Goal: Entertainment & Leisure: Consume media (video, audio)

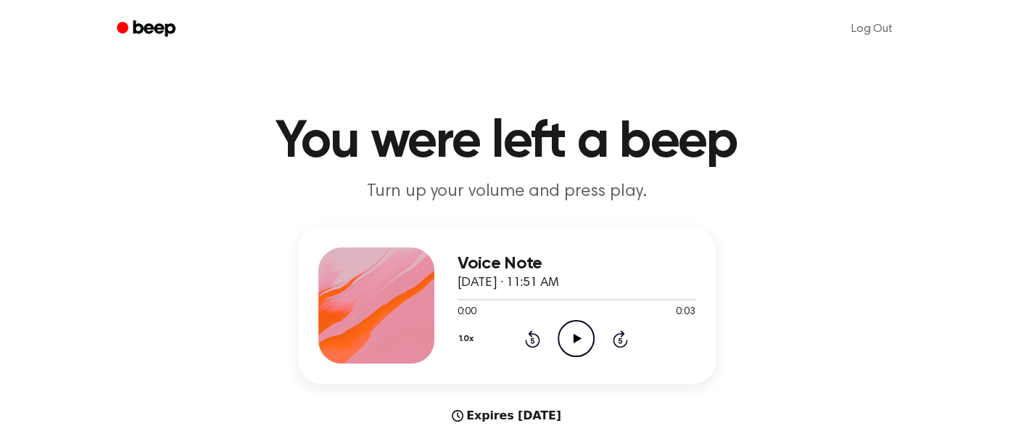
click at [571, 331] on icon "Play Audio" at bounding box center [576, 338] width 37 height 37
click at [571, 331] on icon "Pause Audio" at bounding box center [576, 338] width 37 height 37
click at [578, 332] on icon "Play Audio" at bounding box center [576, 338] width 37 height 37
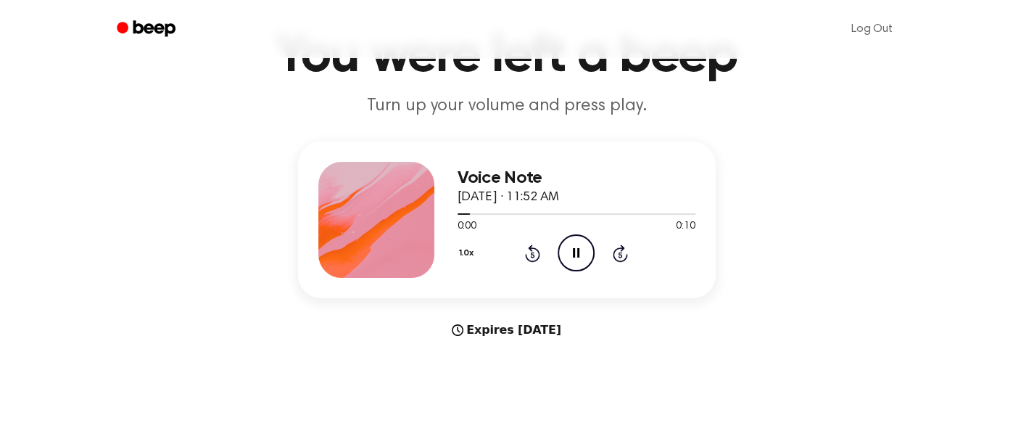
scroll to position [93, 0]
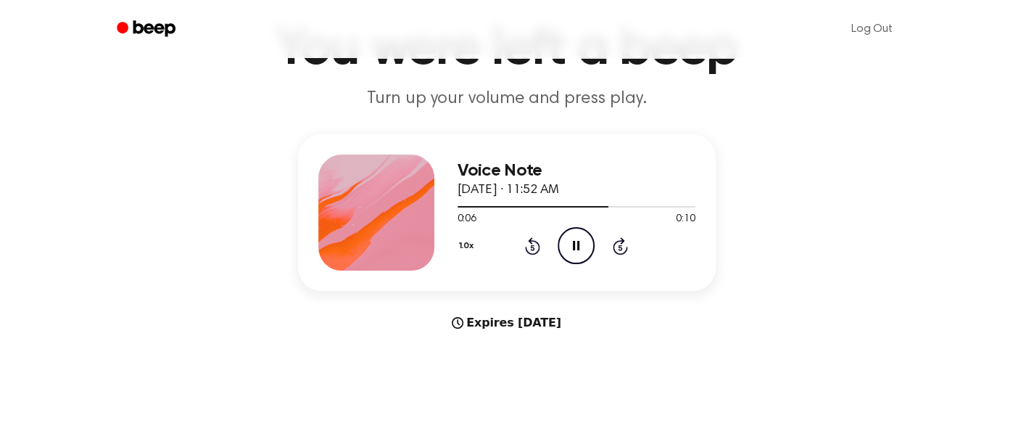
click at [577, 247] on icon "Pause Audio" at bounding box center [576, 245] width 37 height 37
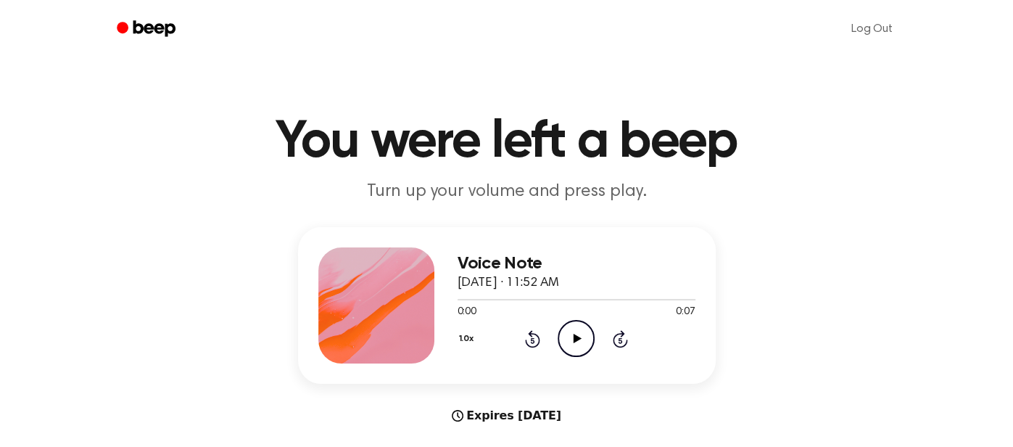
click at [556, 339] on div "1.0x Rewind 5 seconds Play Audio Skip 5 seconds" at bounding box center [577, 338] width 238 height 37
click at [558, 339] on circle at bounding box center [576, 339] width 36 height 36
click at [567, 336] on icon "Pause Audio" at bounding box center [576, 338] width 37 height 37
click at [571, 328] on icon "Play Audio" at bounding box center [576, 338] width 37 height 37
click at [579, 342] on icon "Play Audio" at bounding box center [576, 338] width 37 height 37
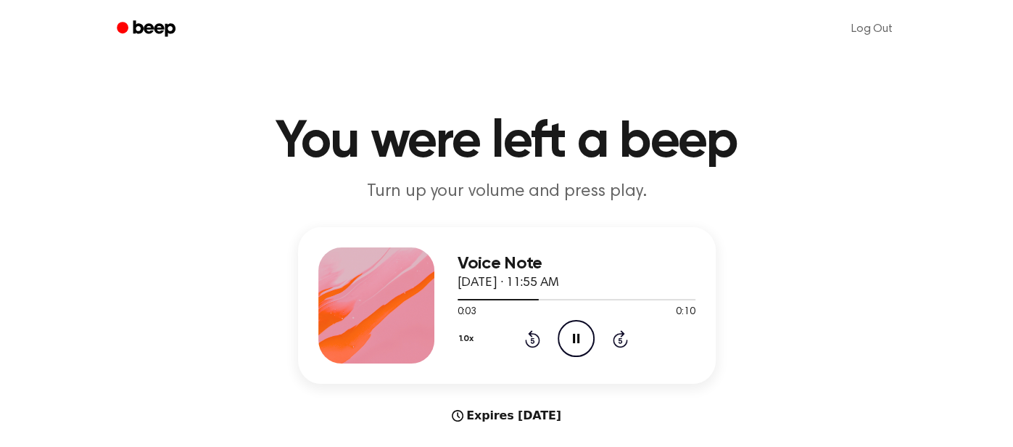
click at [579, 342] on icon "Pause Audio" at bounding box center [576, 338] width 37 height 37
click at [585, 343] on icon "Play Audio" at bounding box center [576, 338] width 37 height 37
click at [585, 343] on icon "Pause Audio" at bounding box center [576, 338] width 37 height 37
click at [538, 334] on icon "Rewind 5 seconds" at bounding box center [532, 338] width 16 height 19
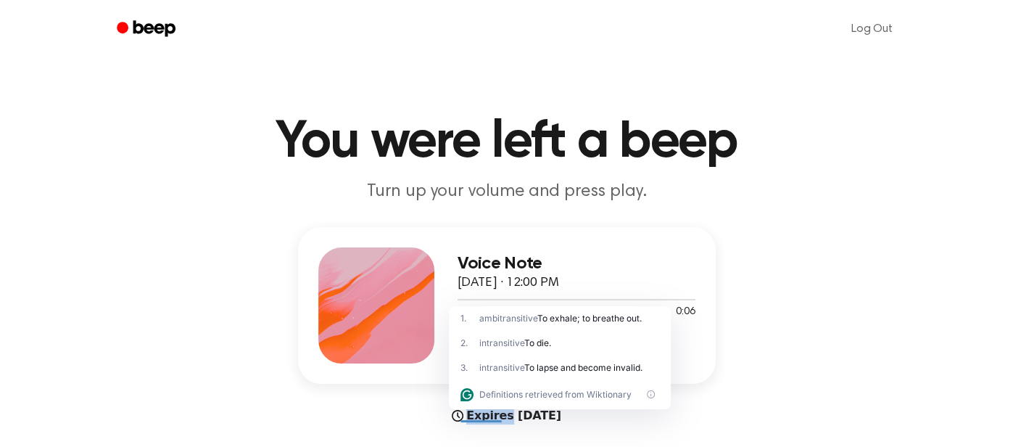
click at [706, 344] on div "Voice Note [DATE] · 12:00 PM 0:00 0:06 Your browser does not support the [objec…" at bounding box center [507, 305] width 418 height 157
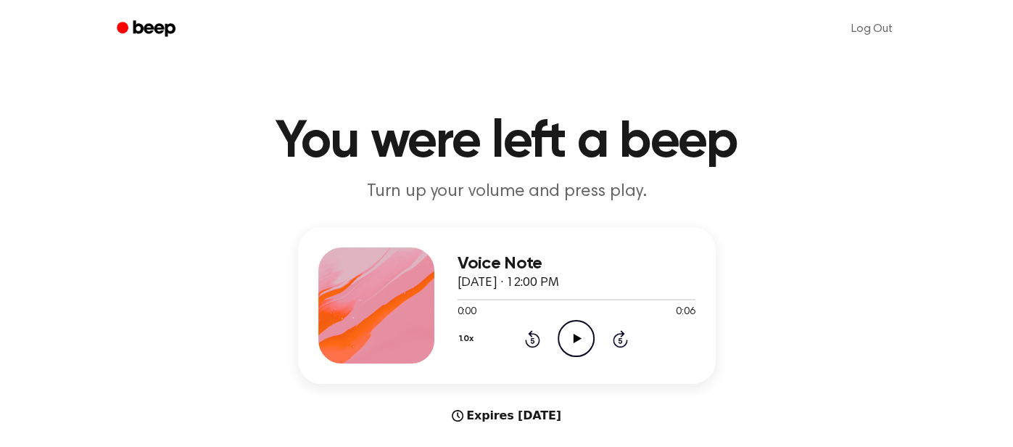
click at [566, 338] on icon "Play Audio" at bounding box center [576, 338] width 37 height 37
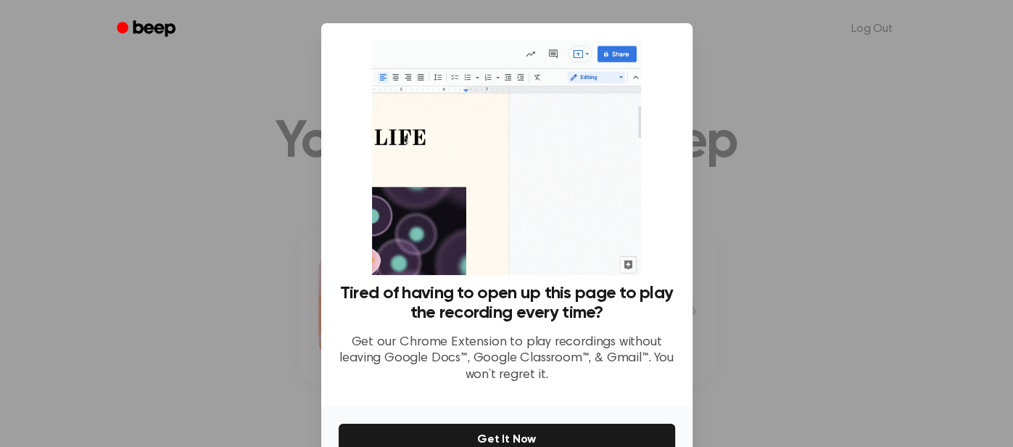
scroll to position [79, 0]
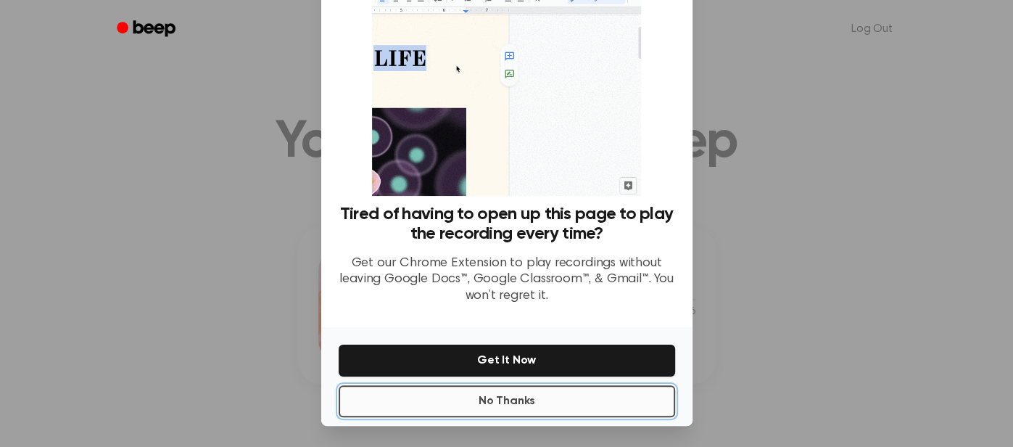
click at [561, 408] on button "No Thanks" at bounding box center [507, 401] width 336 height 32
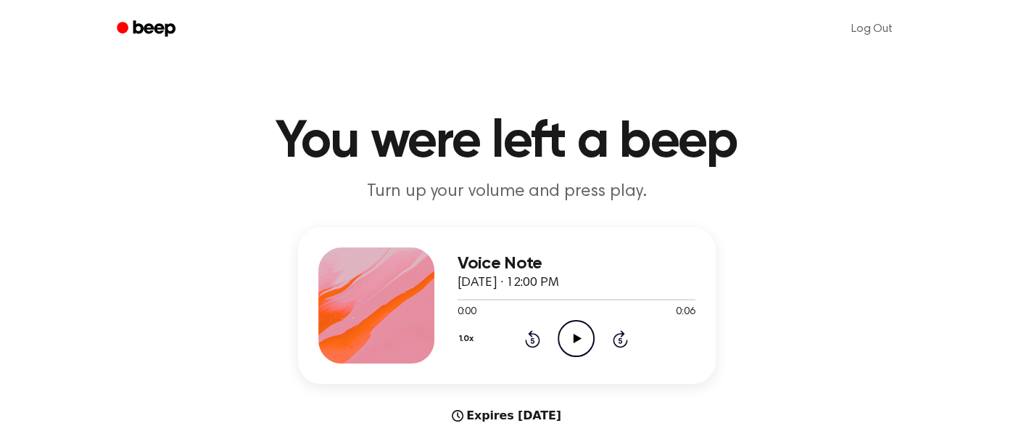
click at [577, 323] on icon "Play Audio" at bounding box center [576, 338] width 37 height 37
click at [577, 323] on icon "Pause Audio" at bounding box center [576, 338] width 37 height 37
